Goal: Transaction & Acquisition: Purchase product/service

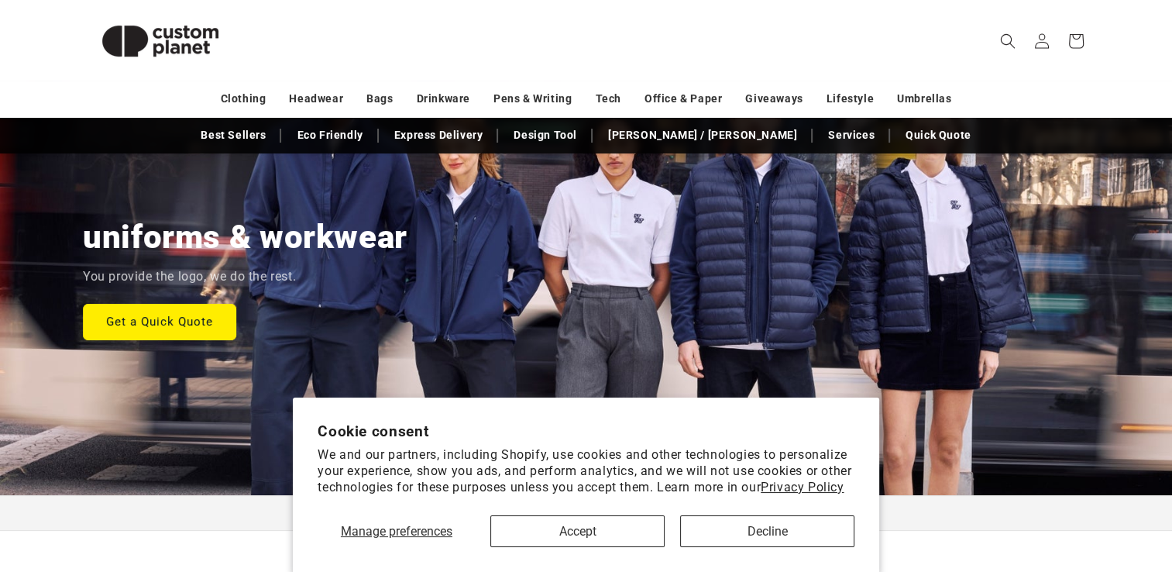
scroll to position [151, 0]
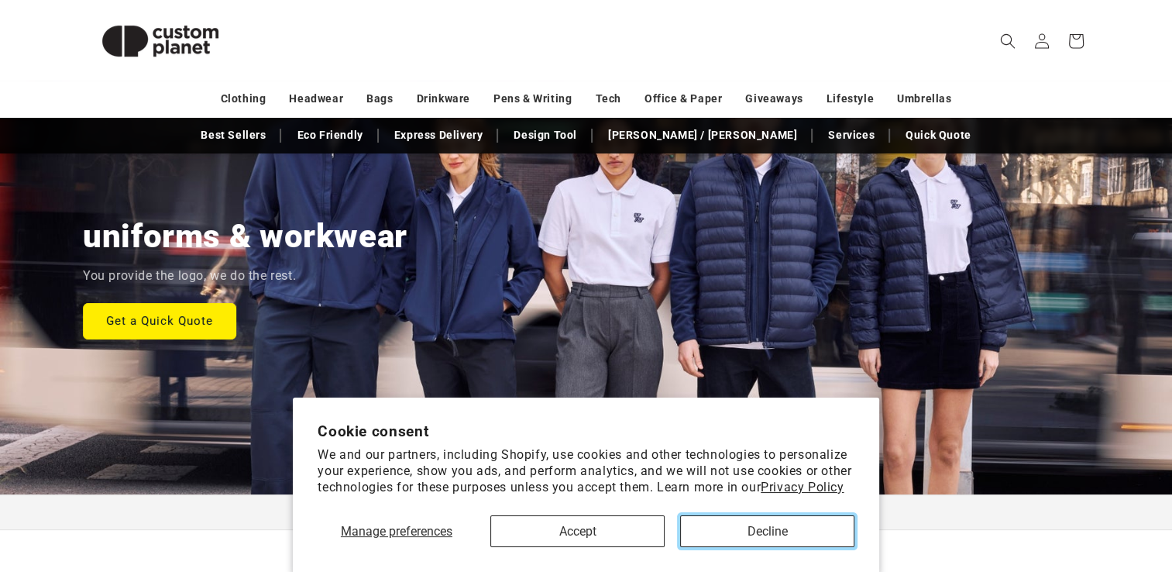
click at [750, 537] on button "Decline" at bounding box center [767, 531] width 174 height 32
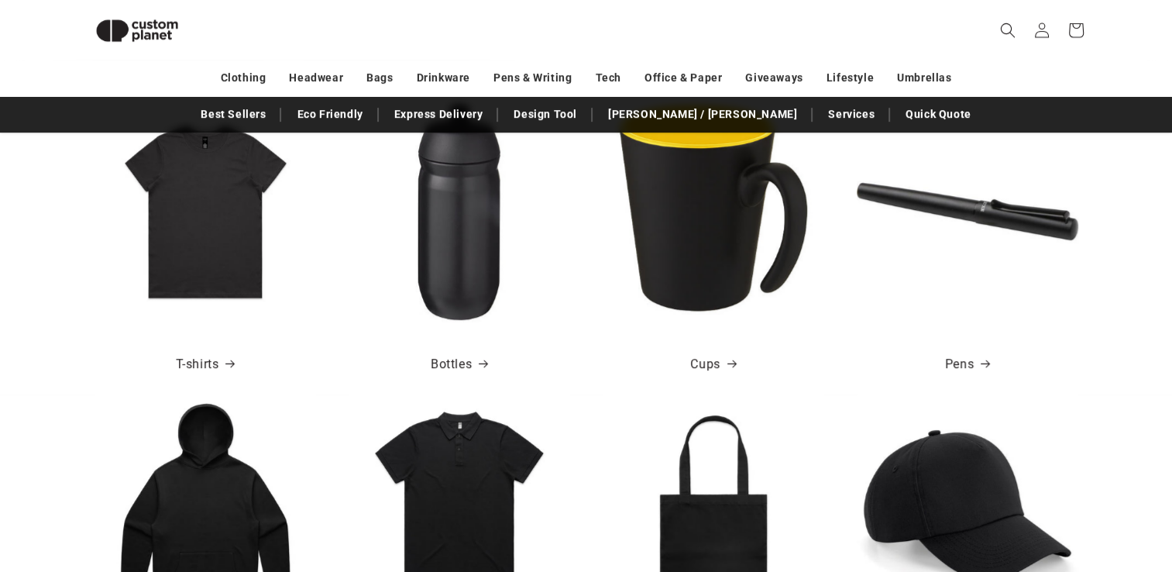
scroll to position [644, 0]
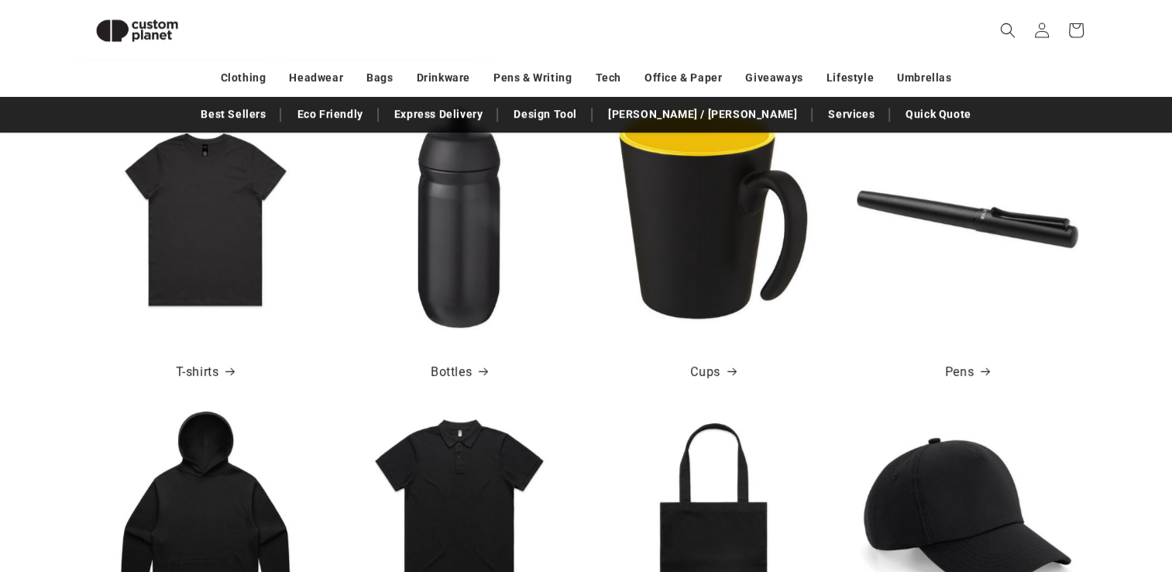
click at [248, 271] on img at bounding box center [204, 218] width 221 height 221
click at [198, 368] on link "T-shirts" at bounding box center [205, 372] width 59 height 22
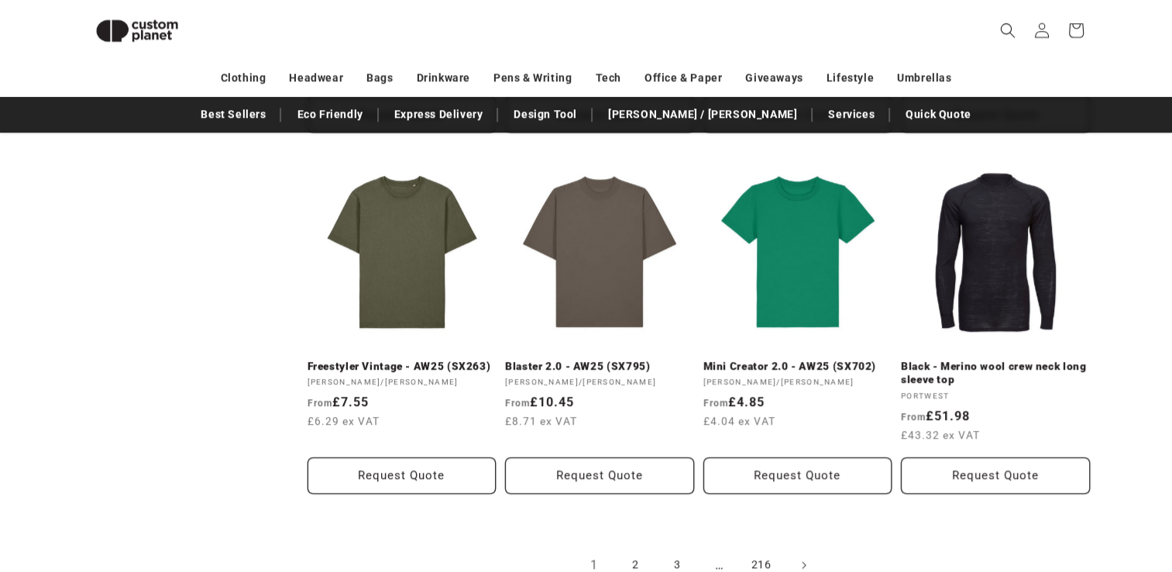
scroll to position [1592, 0]
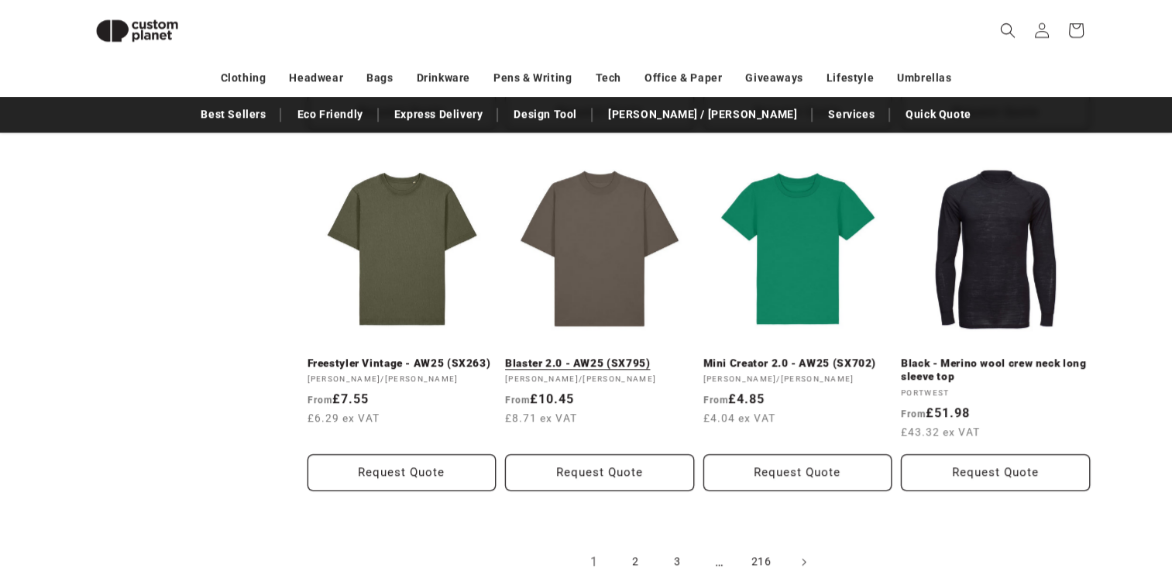
click at [606, 356] on link "Blaster 2.0 - AW25 (SX795)" at bounding box center [599, 363] width 189 height 14
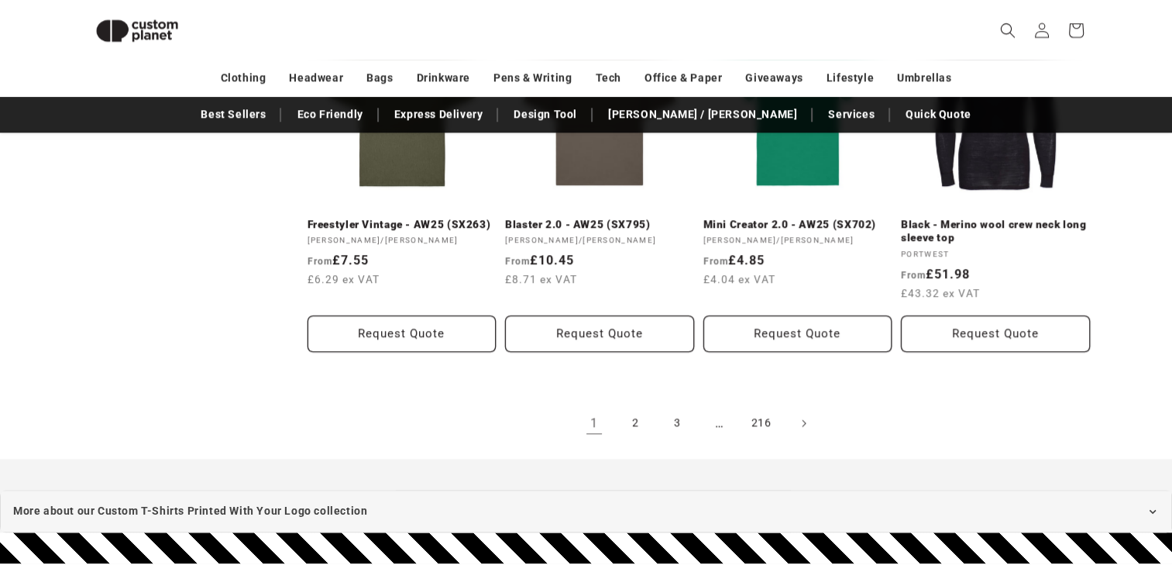
scroll to position [1763, 0]
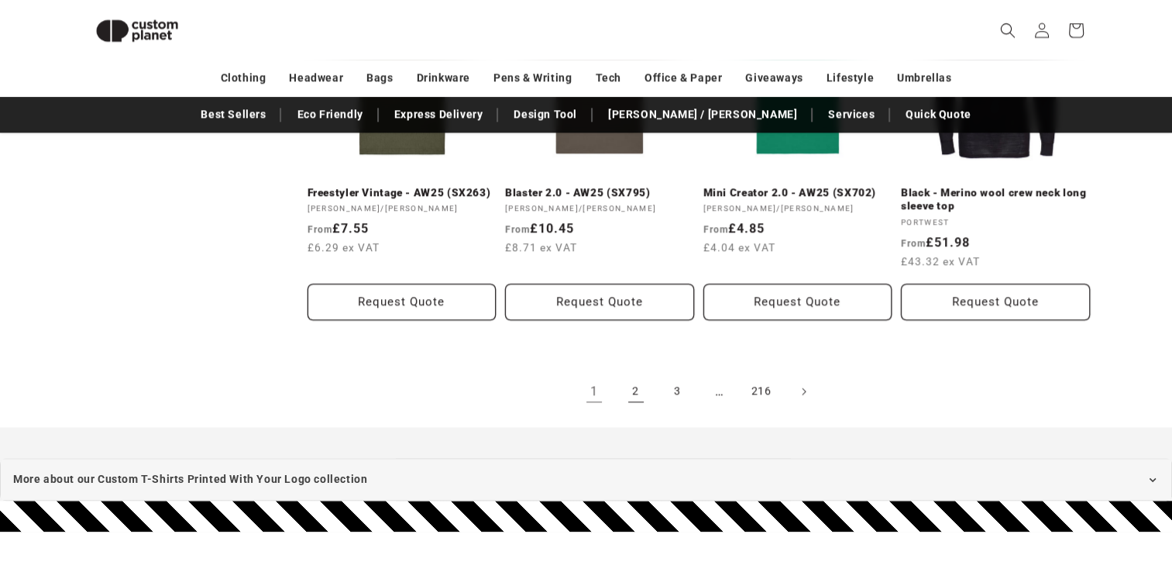
click at [636, 393] on link "2" at bounding box center [636, 391] width 34 height 34
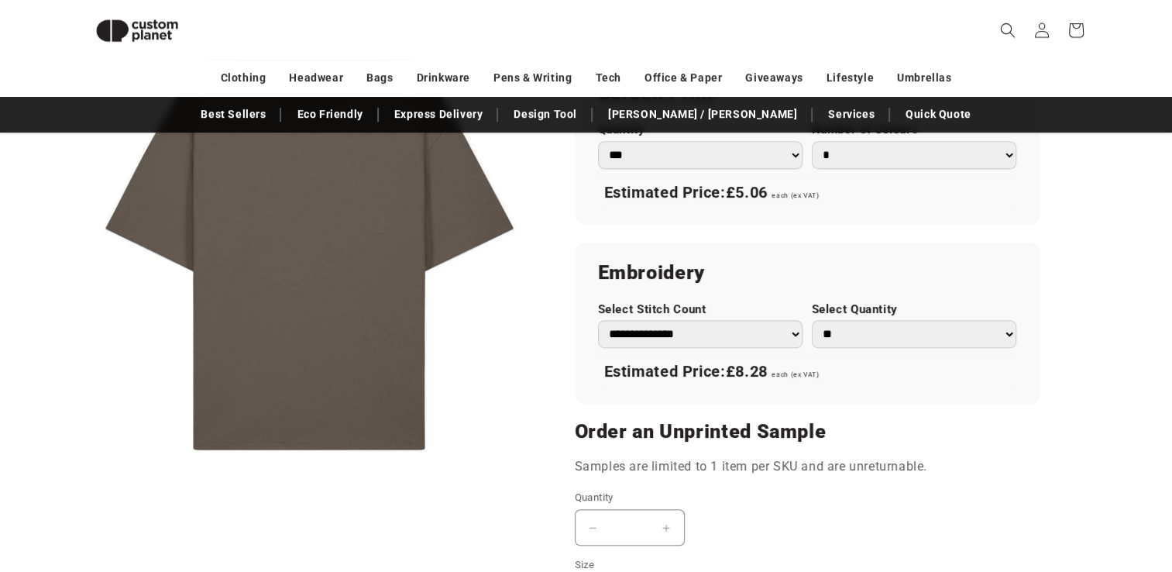
scroll to position [917, 0]
click at [784, 331] on select "**********" at bounding box center [700, 335] width 204 height 28
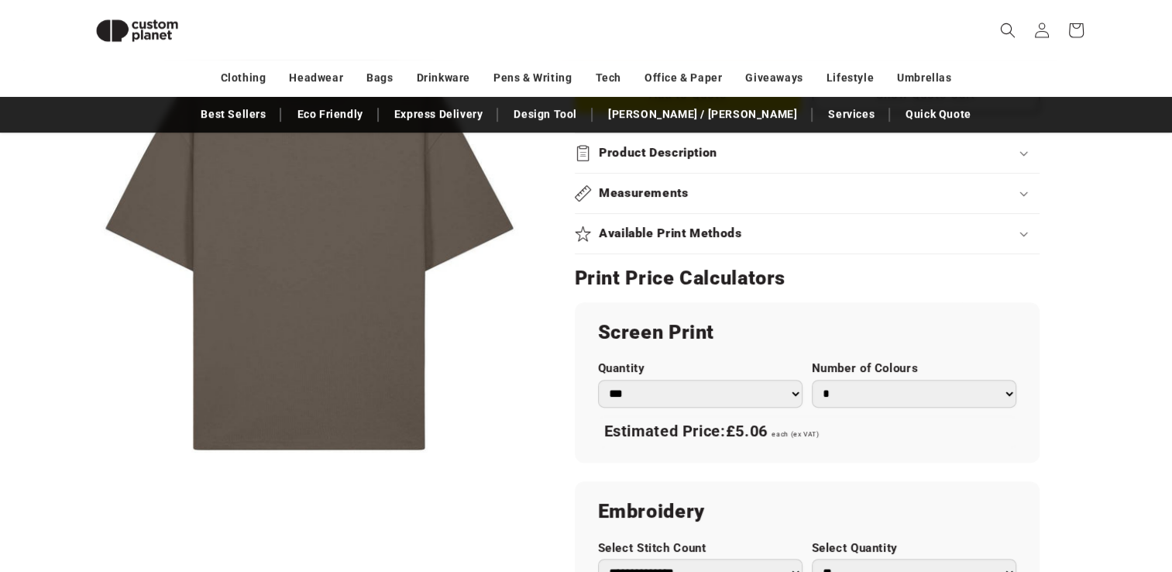
scroll to position [671, 0]
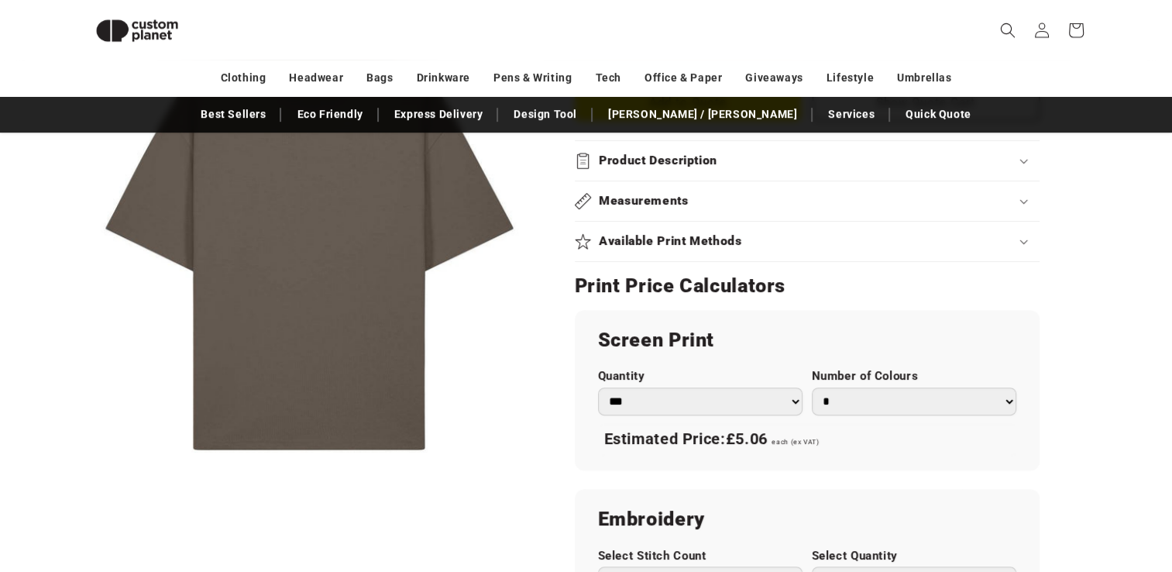
click at [1101, 278] on div "Skip to product information Open media 1 in modal 1 / of 1 Stanley/Stella Blast…" at bounding box center [586, 286] width 1084 height 1478
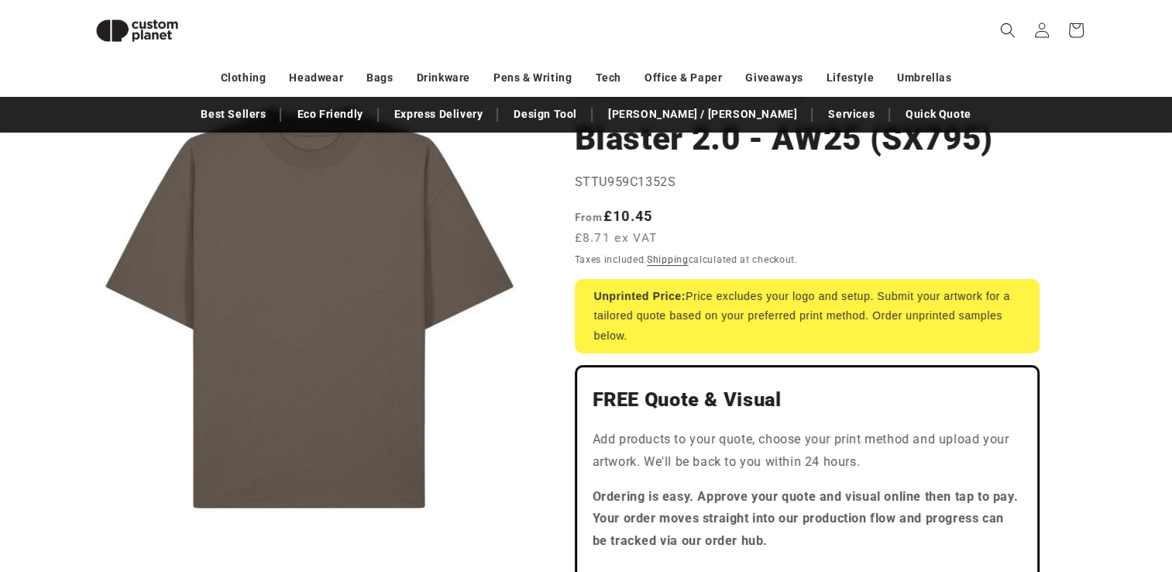
scroll to position [0, 0]
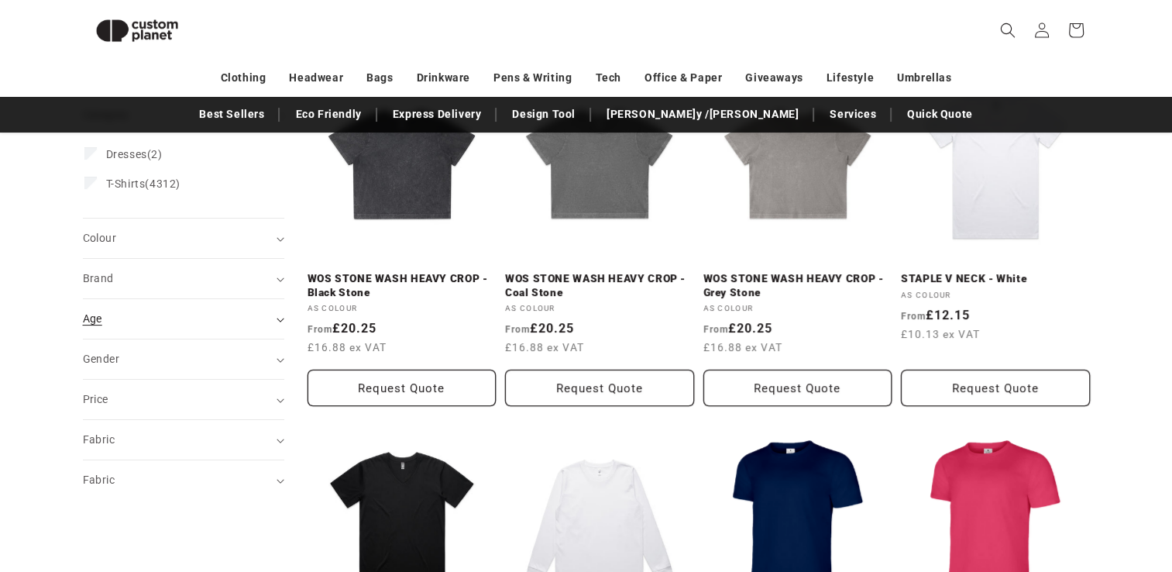
scroll to position [128, 0]
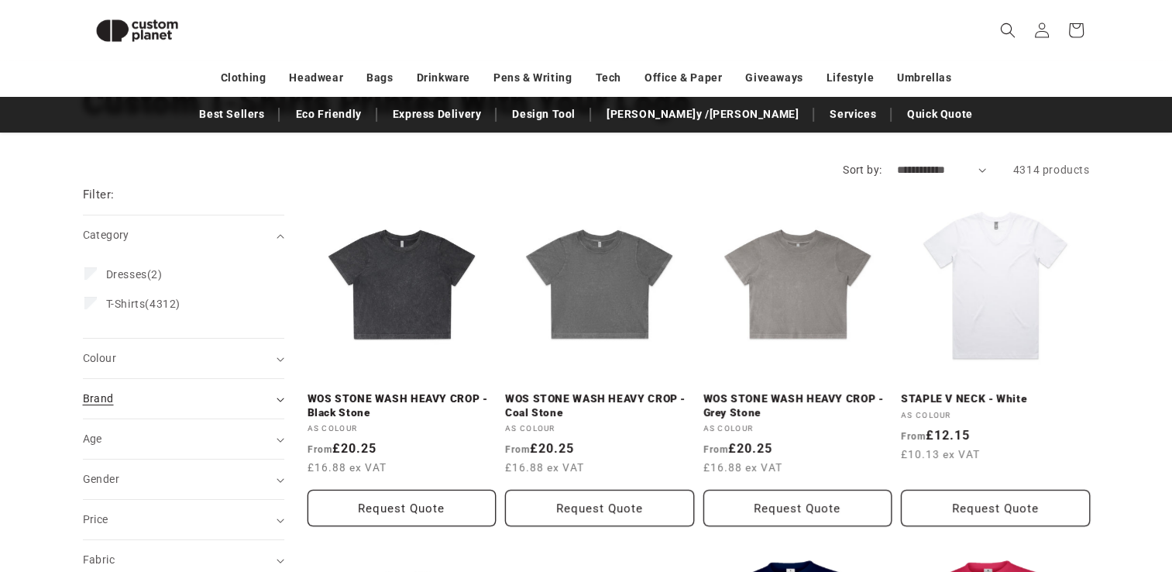
click at [155, 390] on div "Brand (0)" at bounding box center [177, 398] width 188 height 16
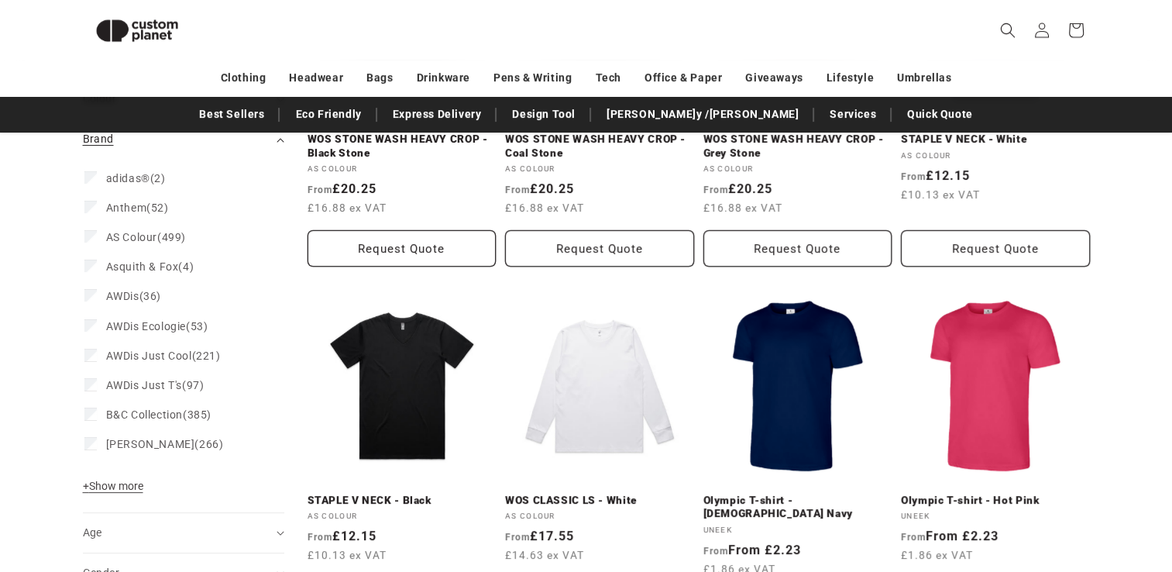
scroll to position [388, 0]
click at [97, 486] on span "+ Show more" at bounding box center [113, 485] width 60 height 12
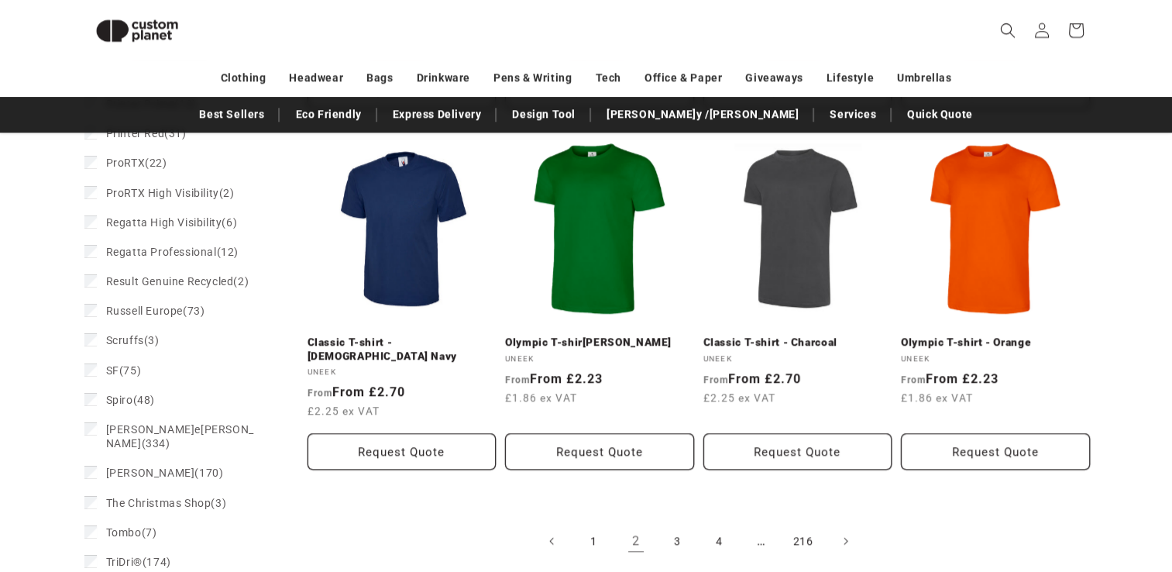
scroll to position [1613, 0]
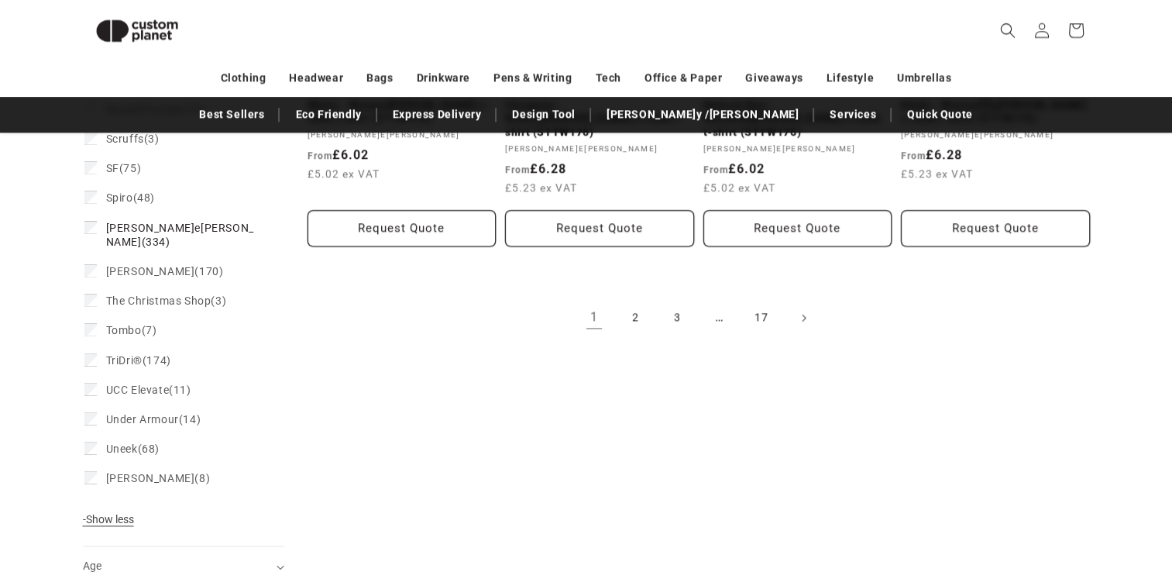
scroll to position [1859, 0]
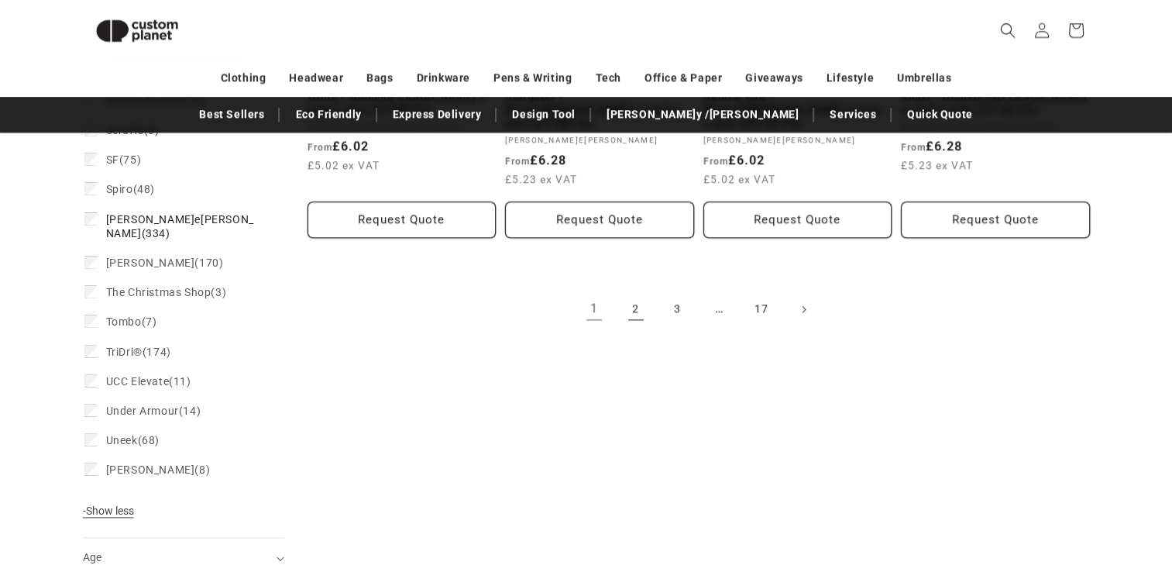
click at [633, 292] on link "2" at bounding box center [636, 309] width 34 height 34
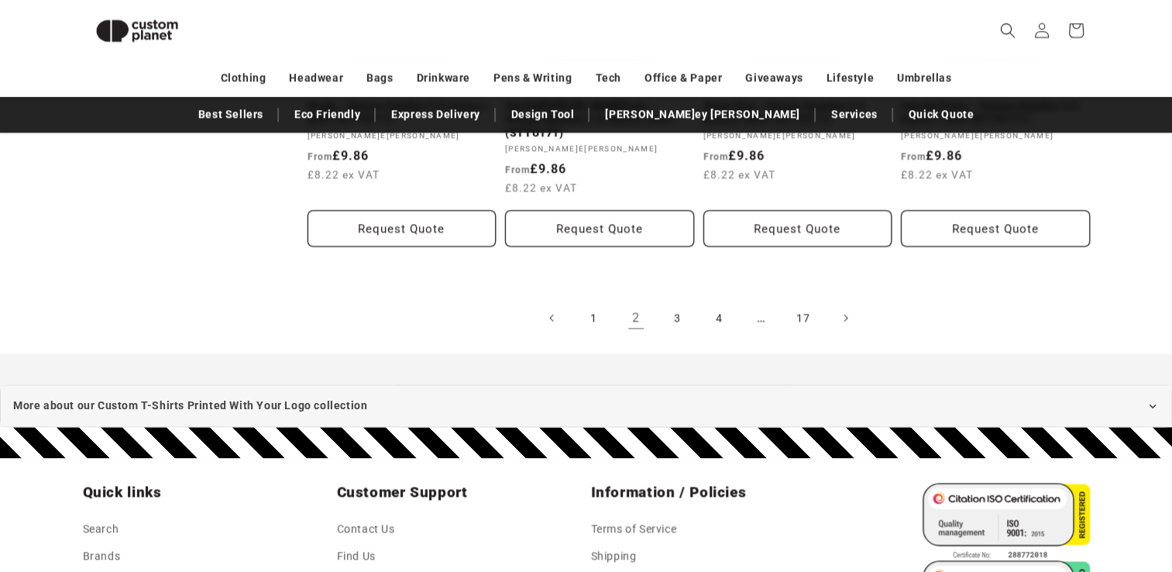
scroll to position [1897, 0]
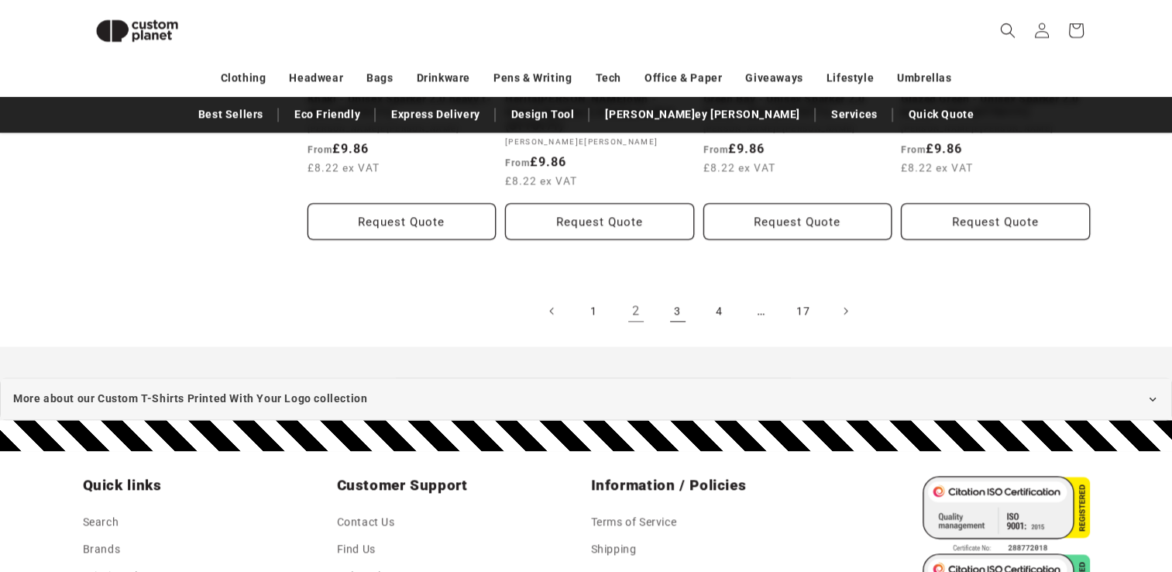
click at [671, 293] on link "3" at bounding box center [678, 310] width 34 height 34
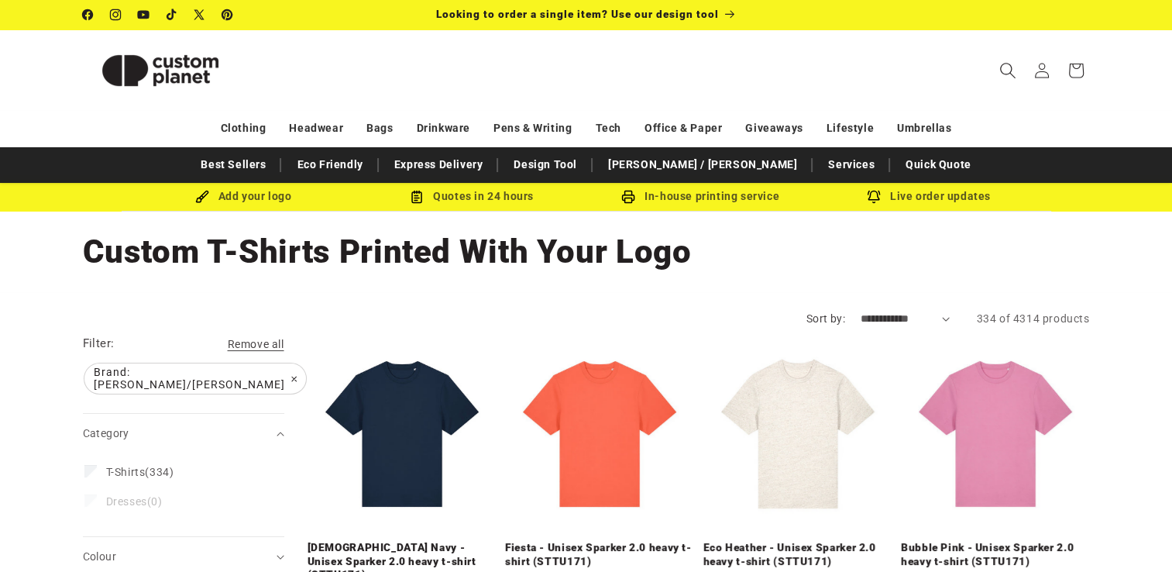
click at [1004, 74] on icon "Search" at bounding box center [1007, 70] width 15 height 15
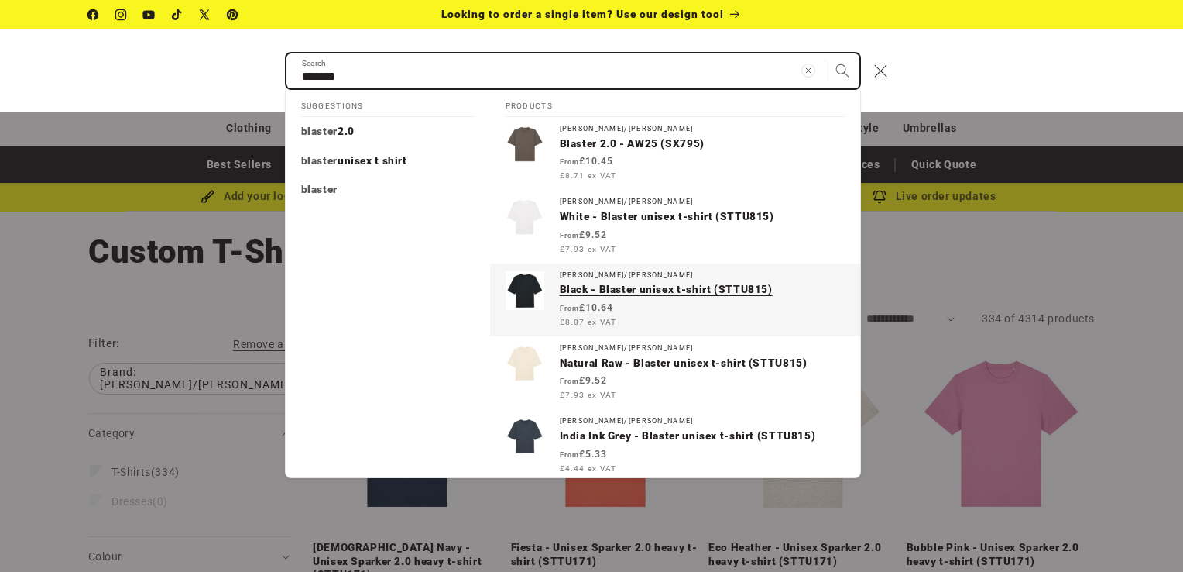
type input "*******"
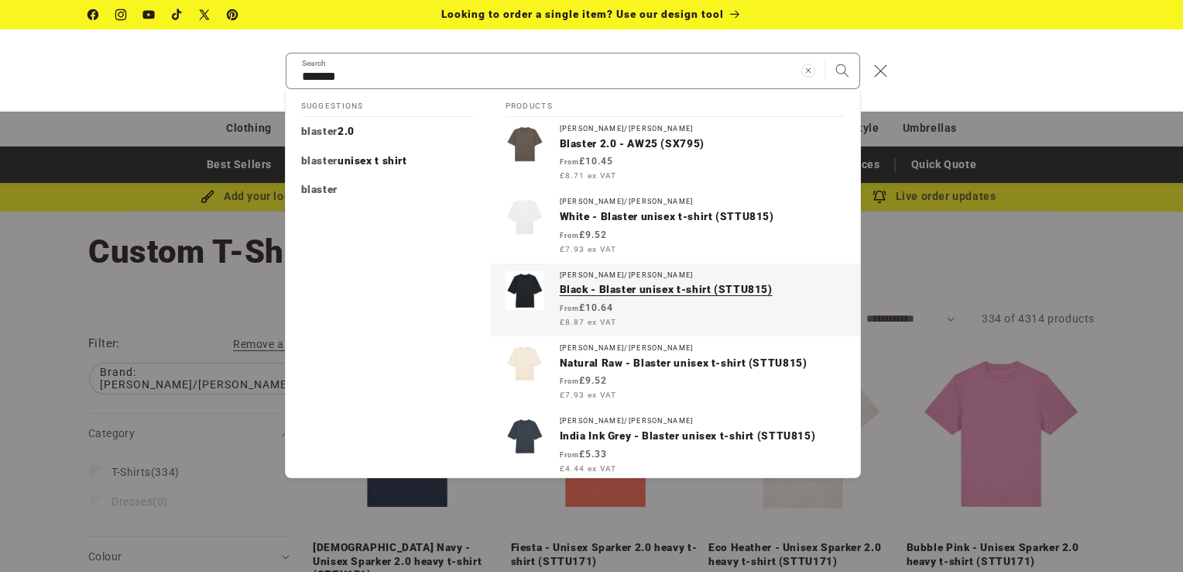
click at [665, 291] on p "Black - Blaster unisex t-shirt (STTU815)" at bounding box center [702, 290] width 285 height 14
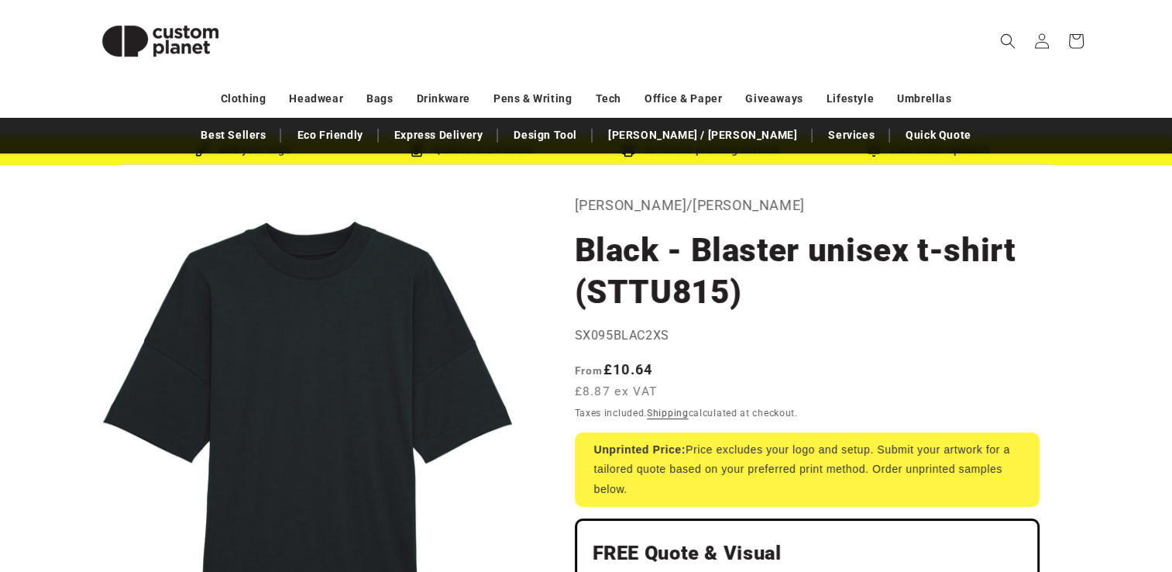
scroll to position [46, 0]
